Goal: Find specific page/section: Find specific page/section

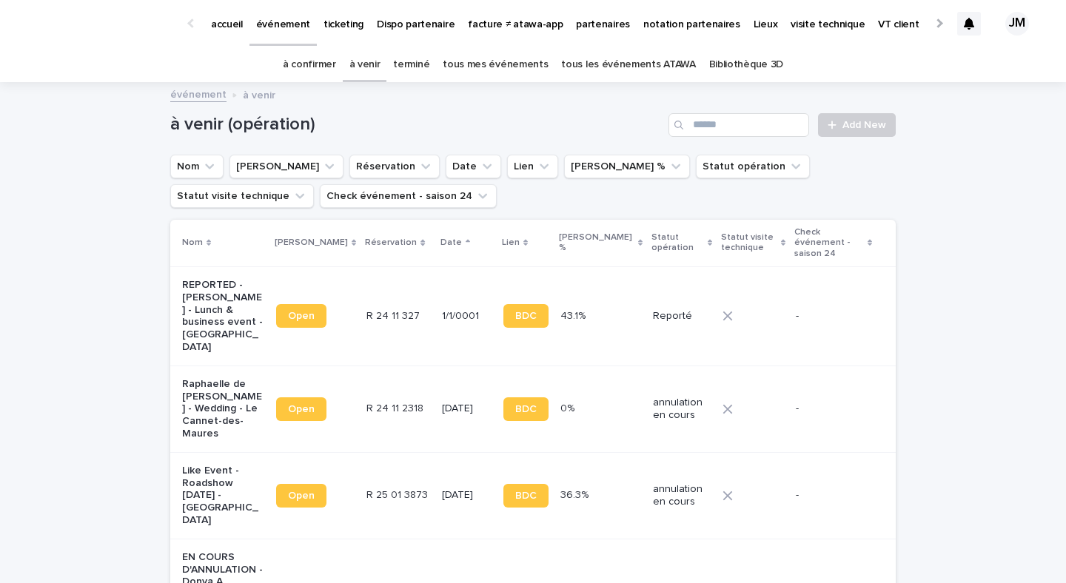
click at [584, 74] on link "tous les événements ATAWA" at bounding box center [628, 64] width 134 height 35
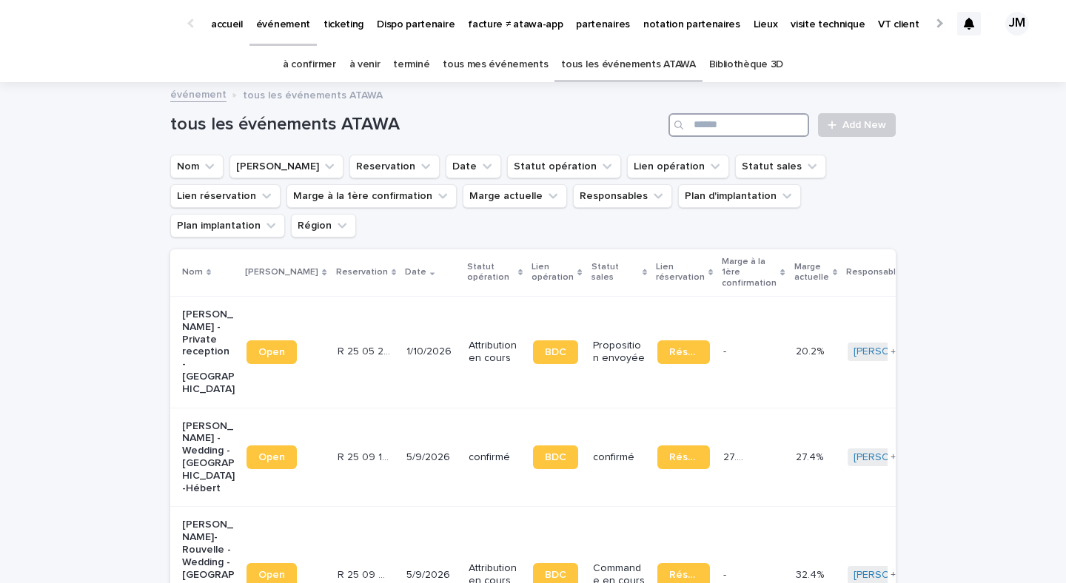
click at [704, 127] on input "Search" at bounding box center [738, 125] width 141 height 24
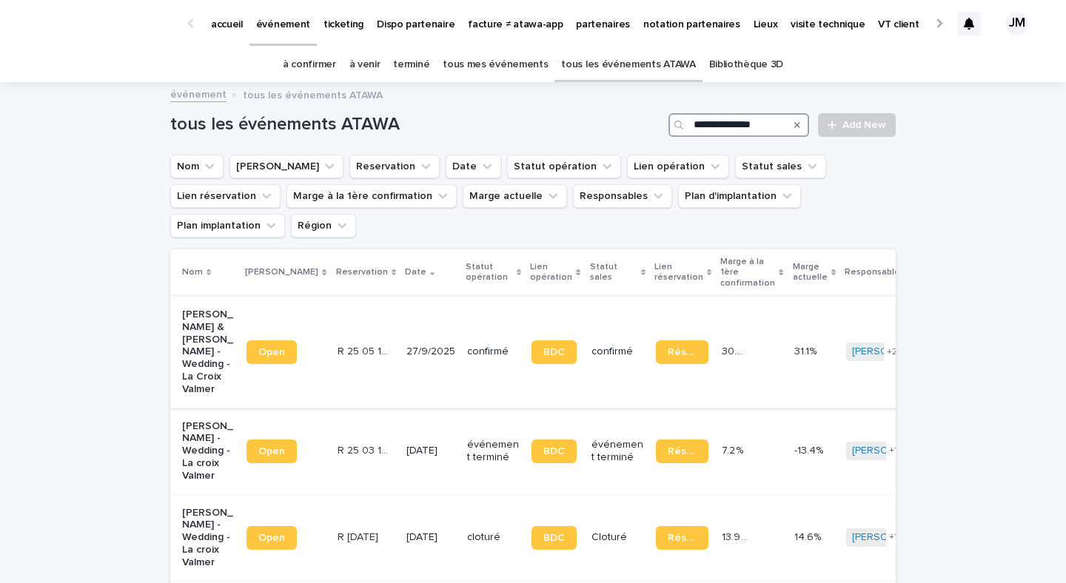
type input "**********"
click at [400, 352] on td "27/9/2025" at bounding box center [430, 352] width 61 height 112
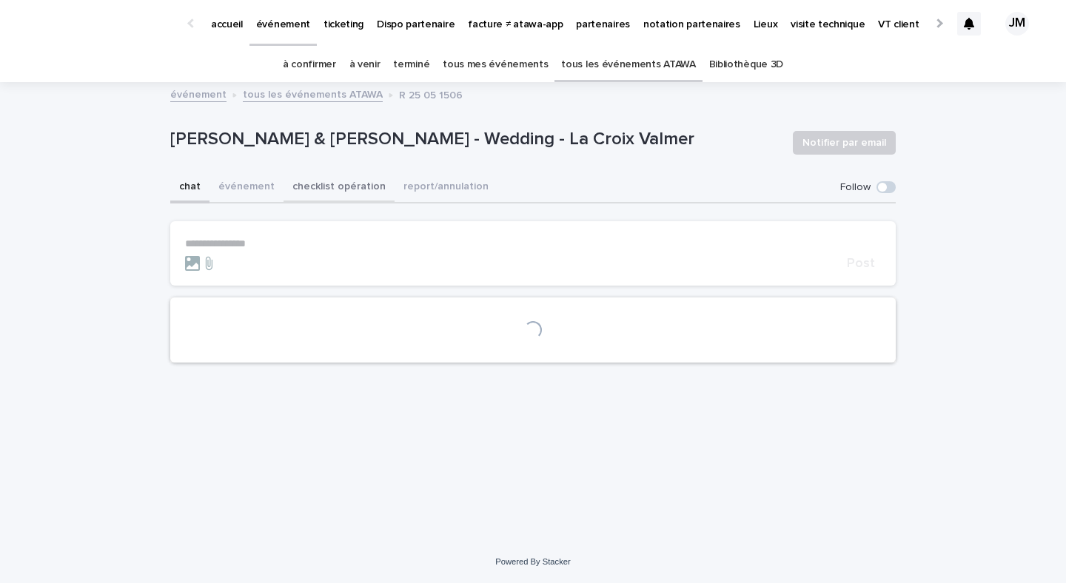
click at [362, 184] on button "checklist opération" at bounding box center [339, 187] width 111 height 31
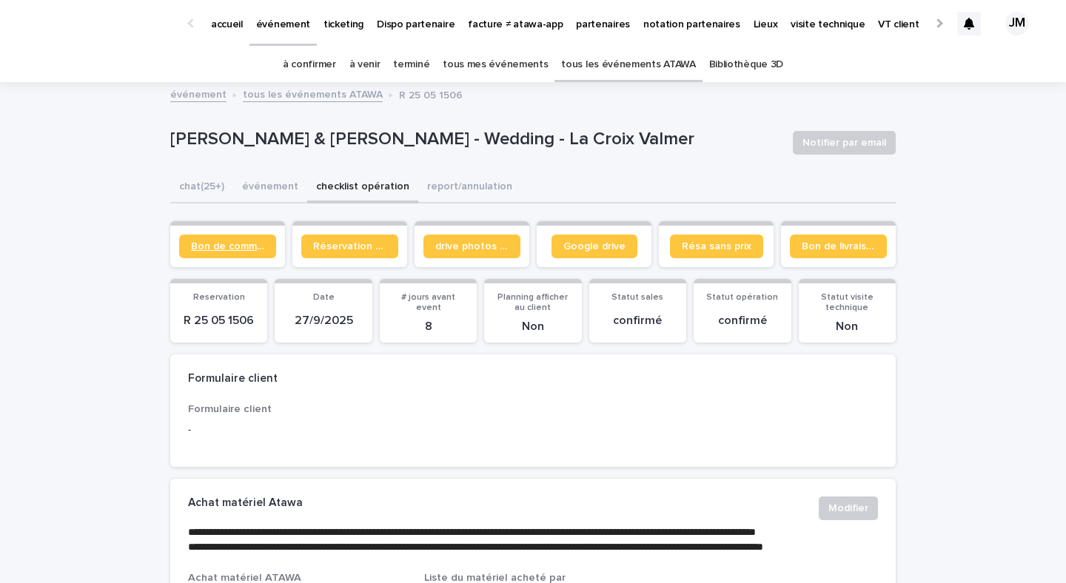
click at [249, 241] on span "Bon de commande" at bounding box center [227, 246] width 73 height 10
